Goal: Task Accomplishment & Management: Manage account settings

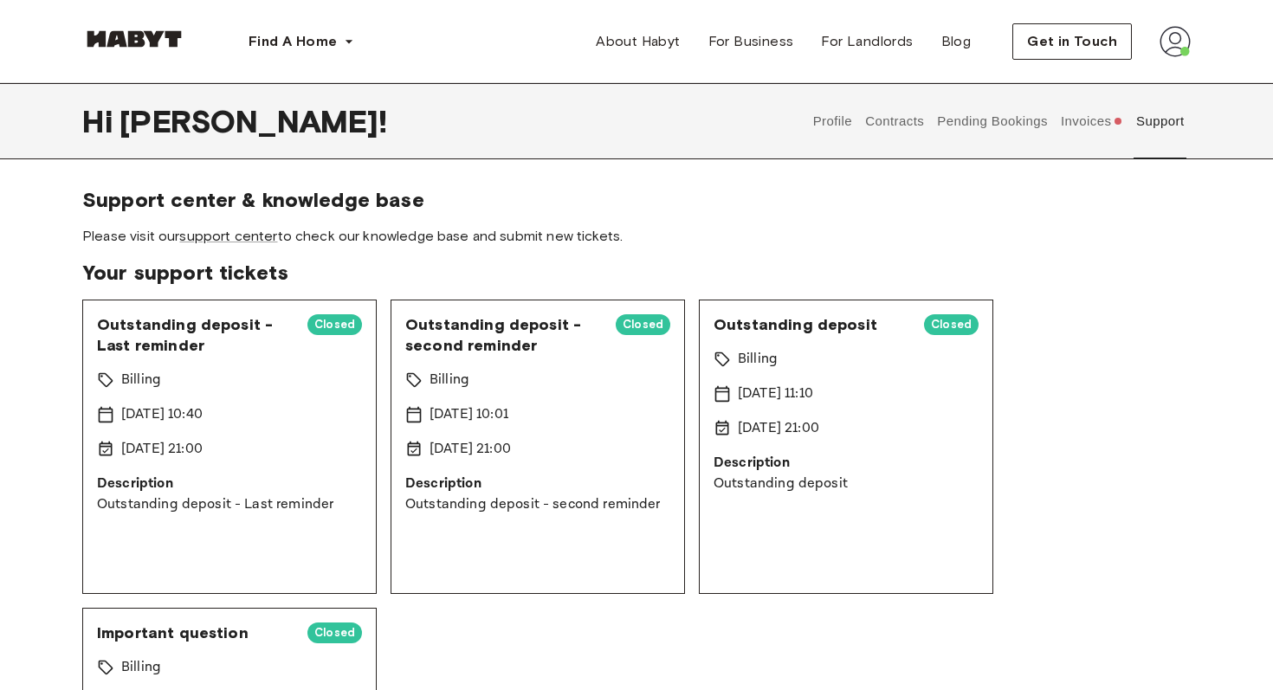
click at [1073, 117] on button "Invoices" at bounding box center [1091, 121] width 67 height 76
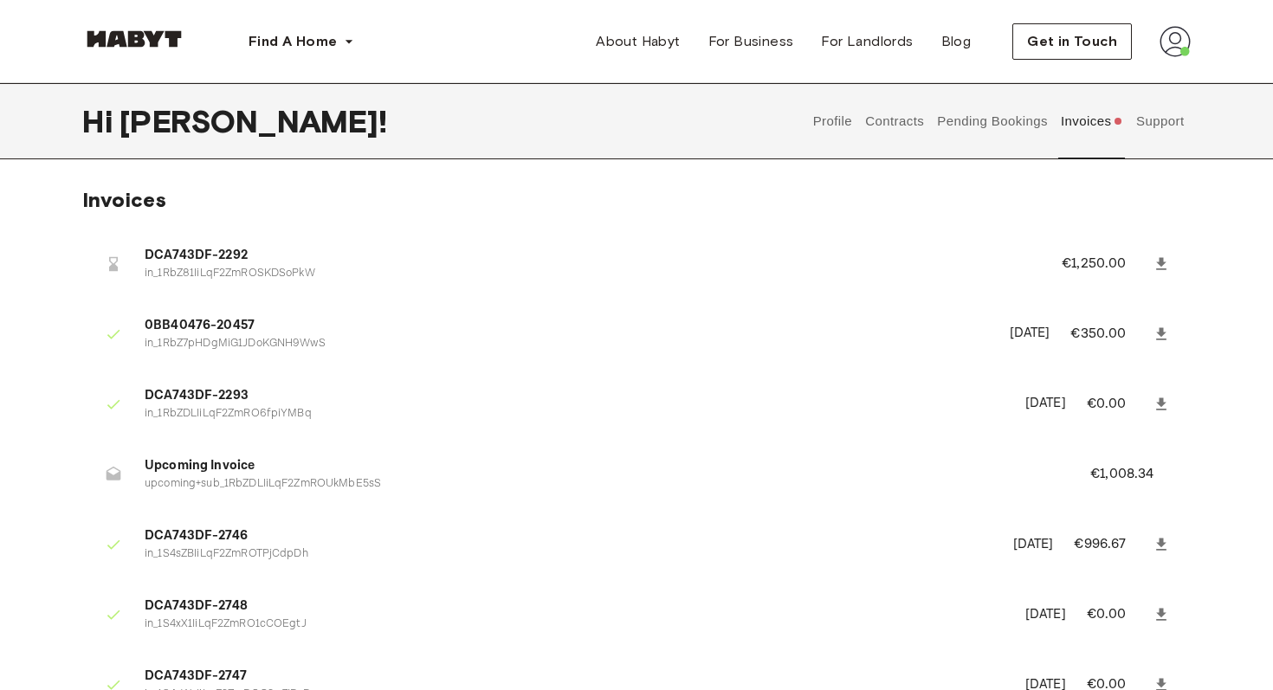
click at [827, 125] on button "Profile" at bounding box center [832, 121] width 44 height 76
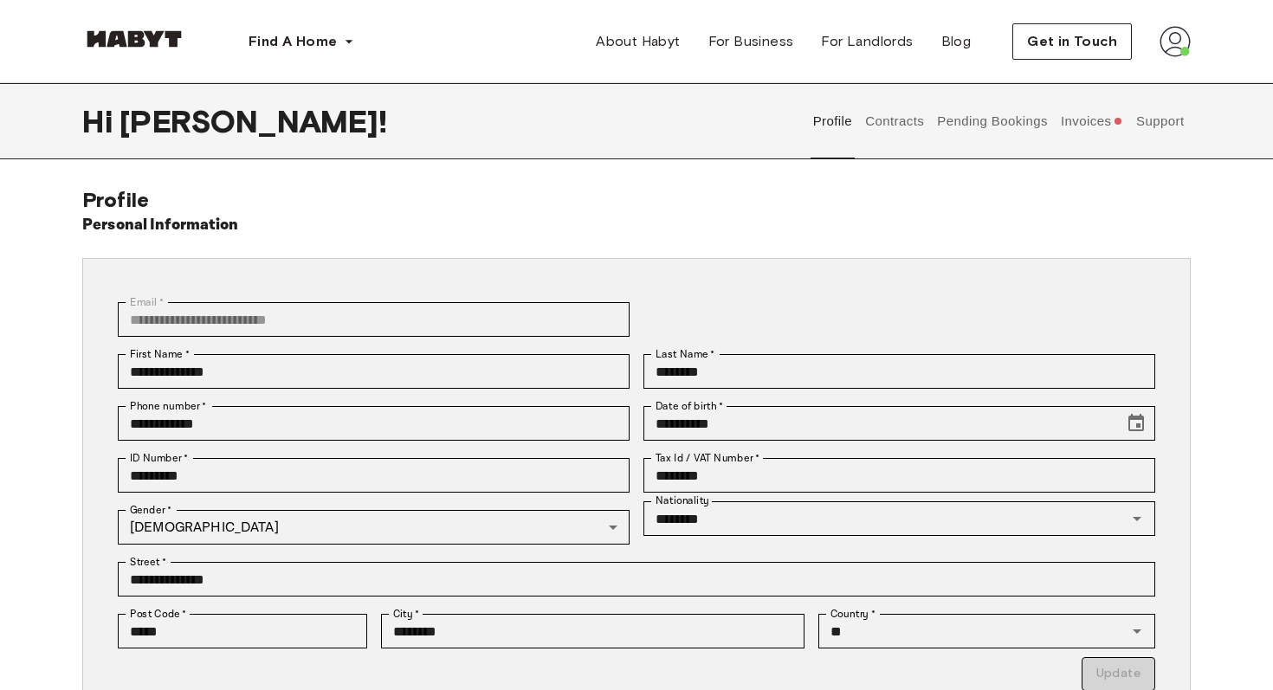
click at [912, 119] on button "Contracts" at bounding box center [894, 121] width 63 height 76
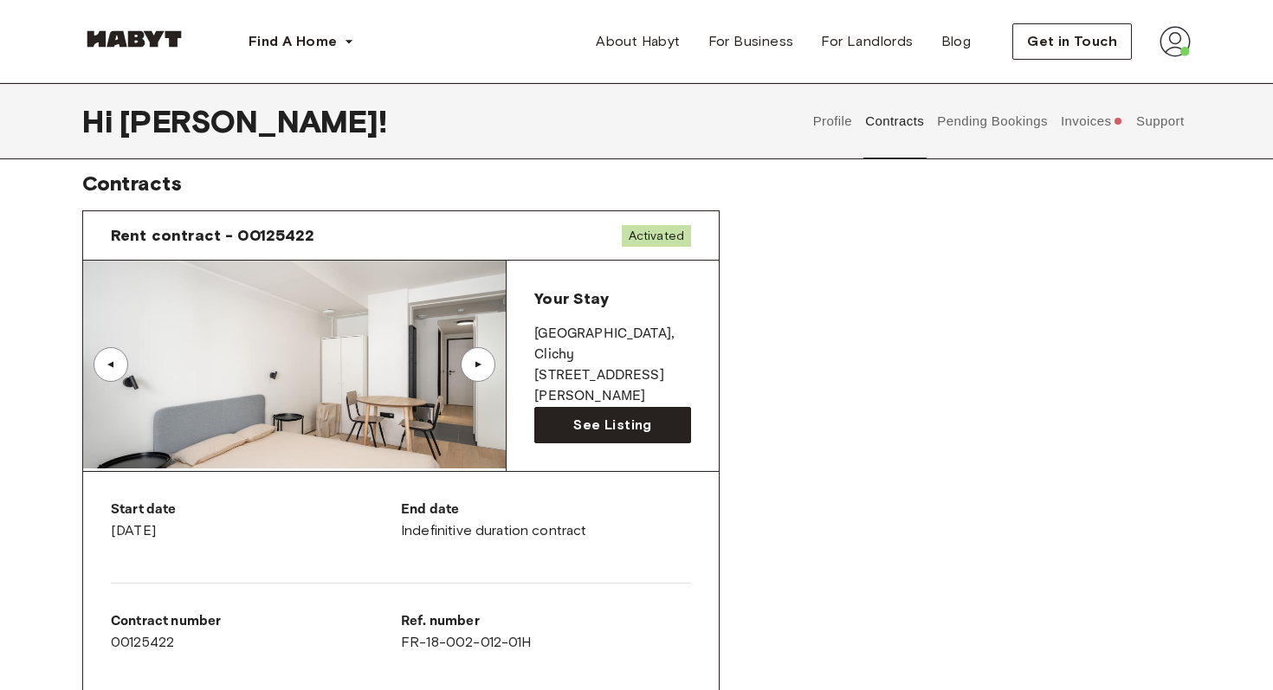
scroll to position [8, 0]
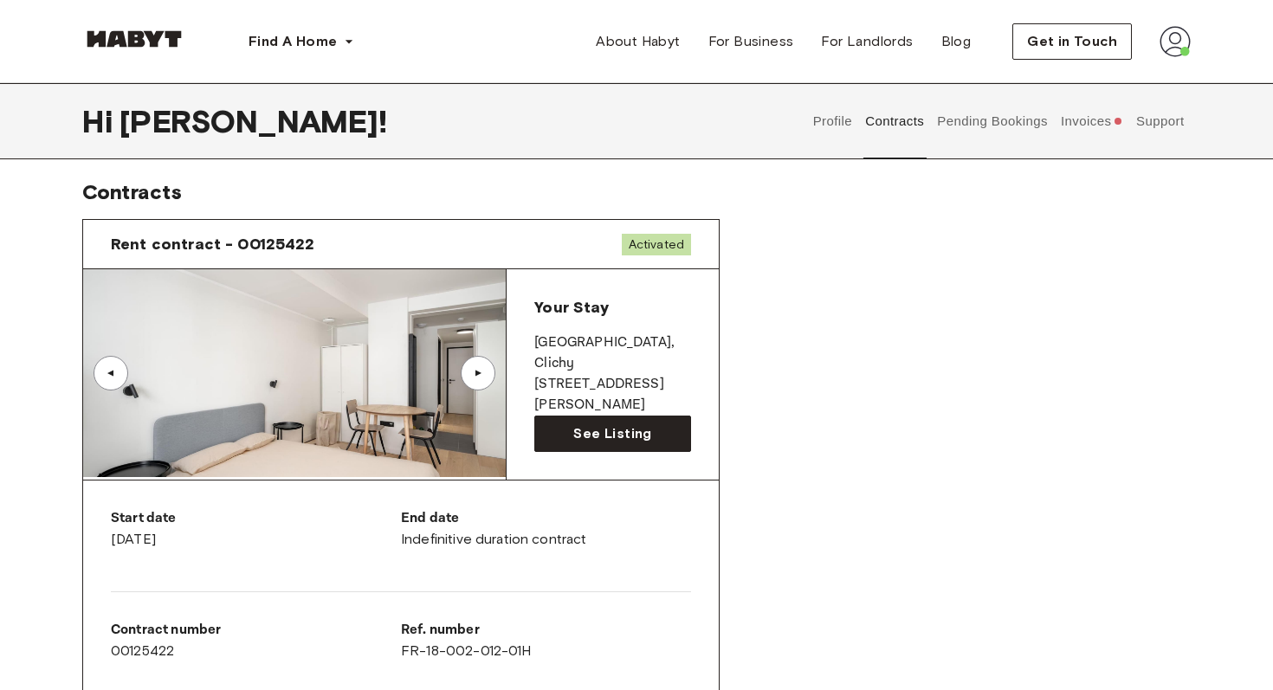
click at [374, 399] on img at bounding box center [294, 373] width 423 height 208
click at [588, 429] on span "See Listing" at bounding box center [612, 433] width 78 height 21
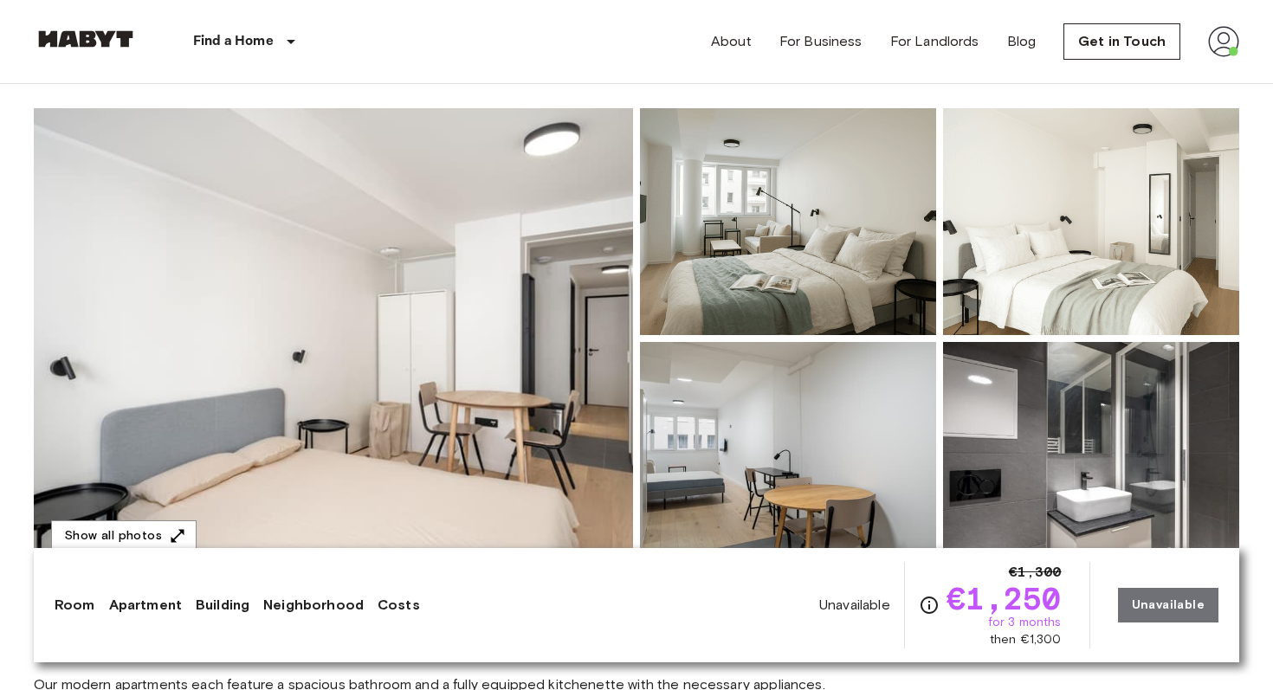
scroll to position [136, 0]
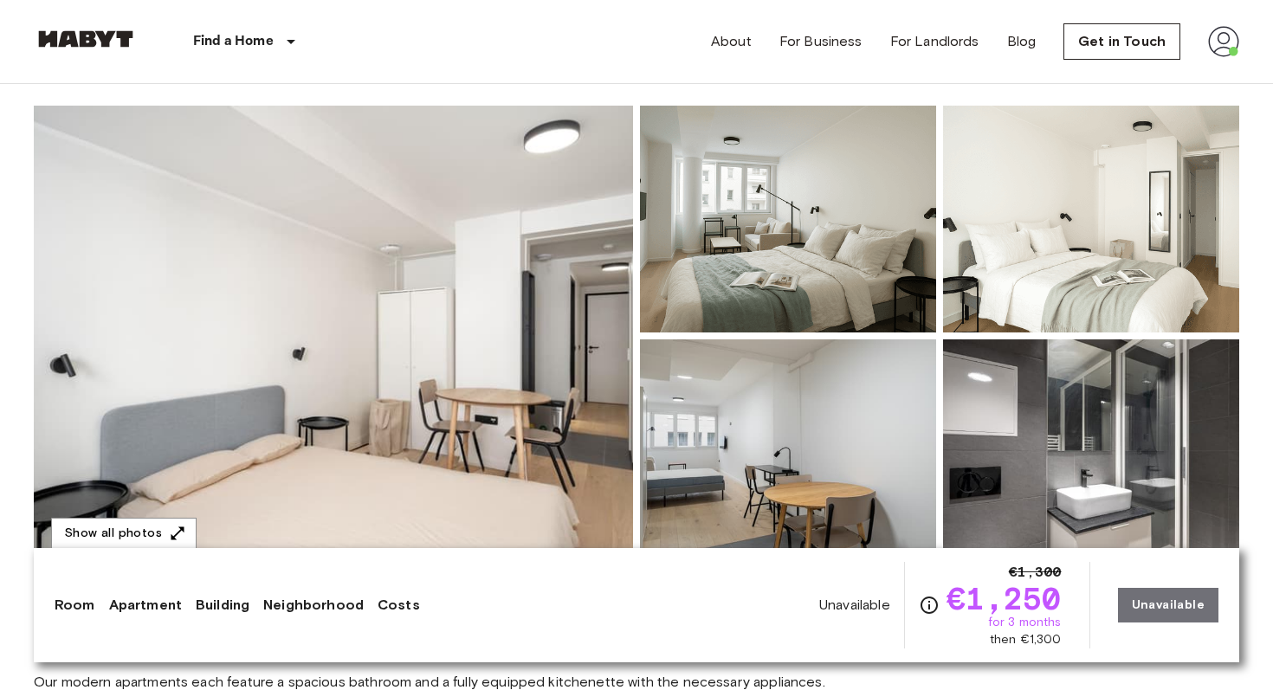
click at [537, 419] on img at bounding box center [333, 336] width 599 height 461
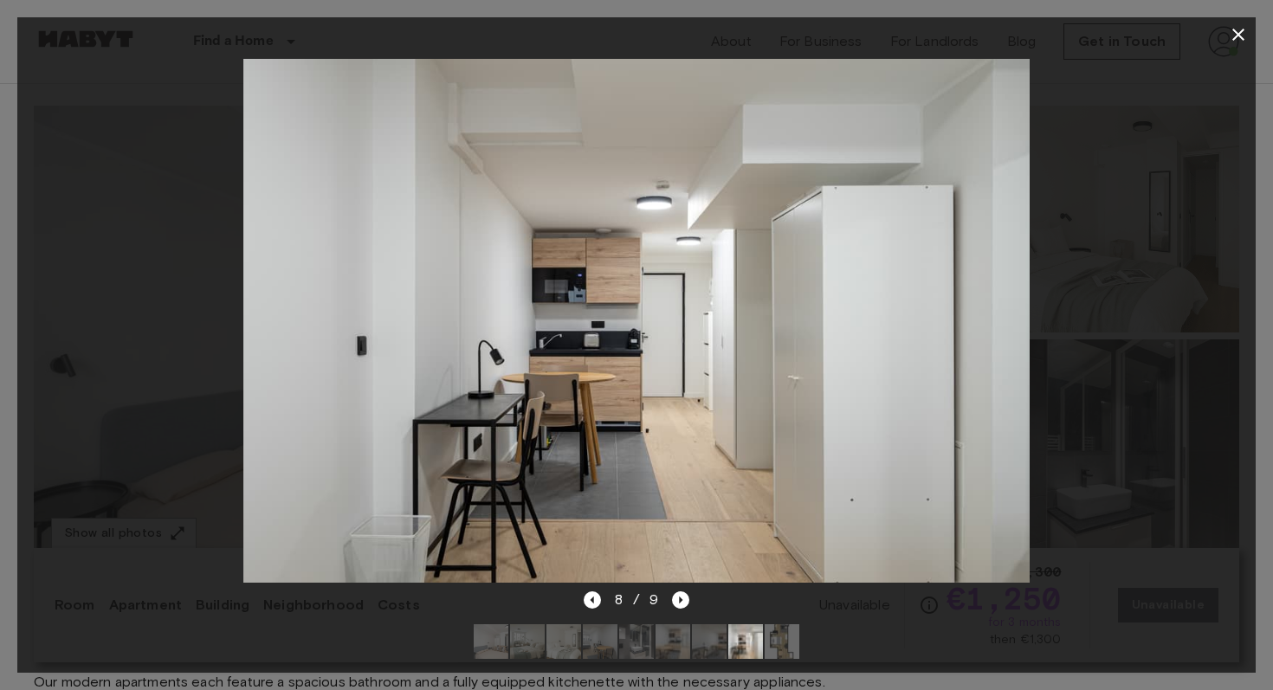
click at [1175, 274] on div at bounding box center [636, 321] width 1238 height 538
click at [1238, 45] on button "button" at bounding box center [1238, 34] width 35 height 35
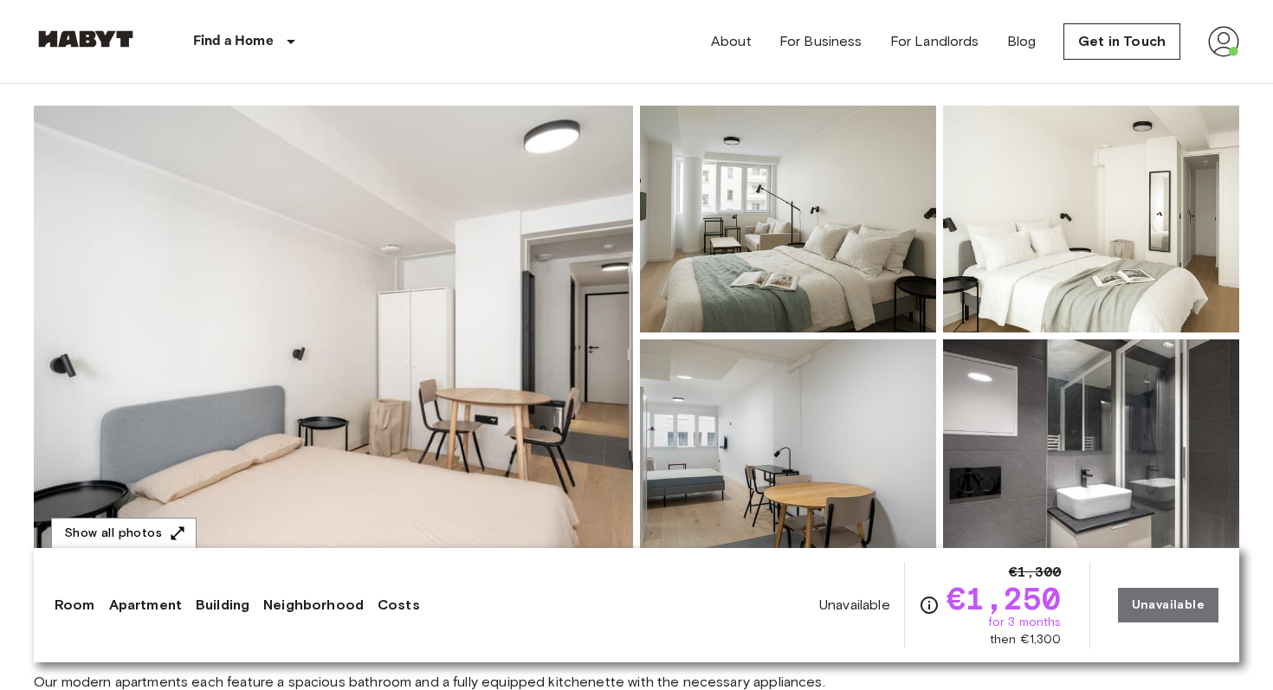
scroll to position [0, 0]
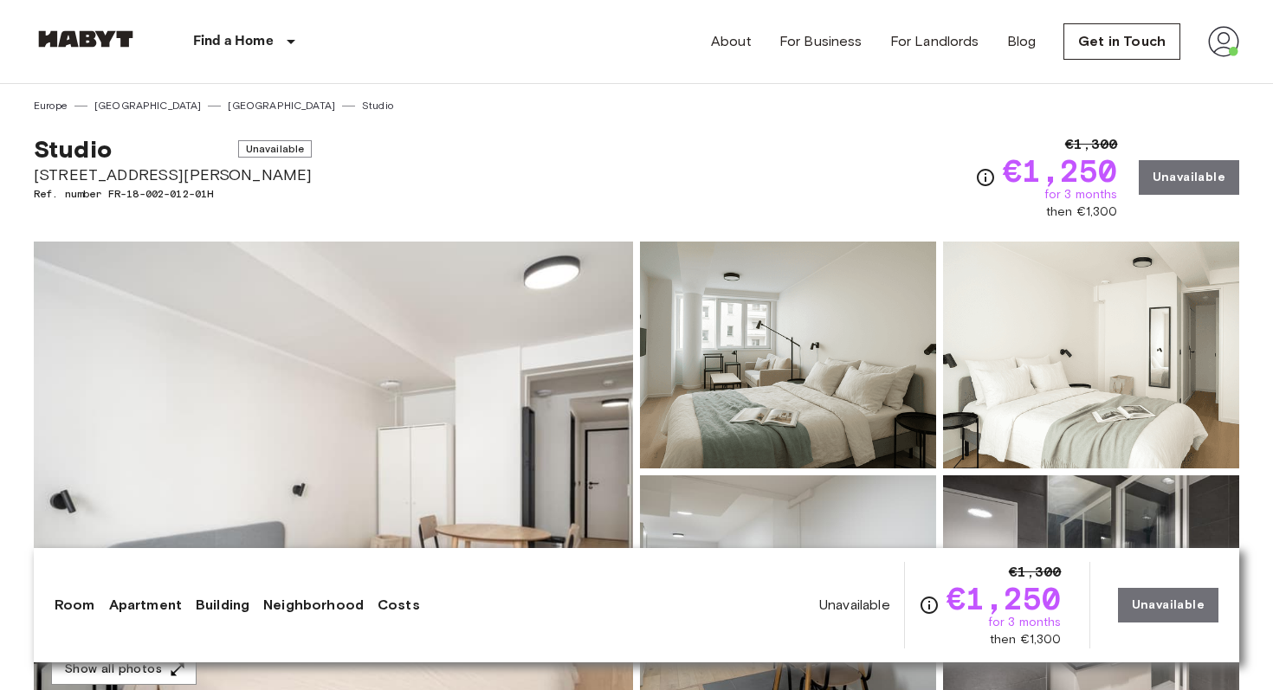
click at [359, 268] on img at bounding box center [333, 472] width 599 height 461
